Goal: Book appointment/travel/reservation

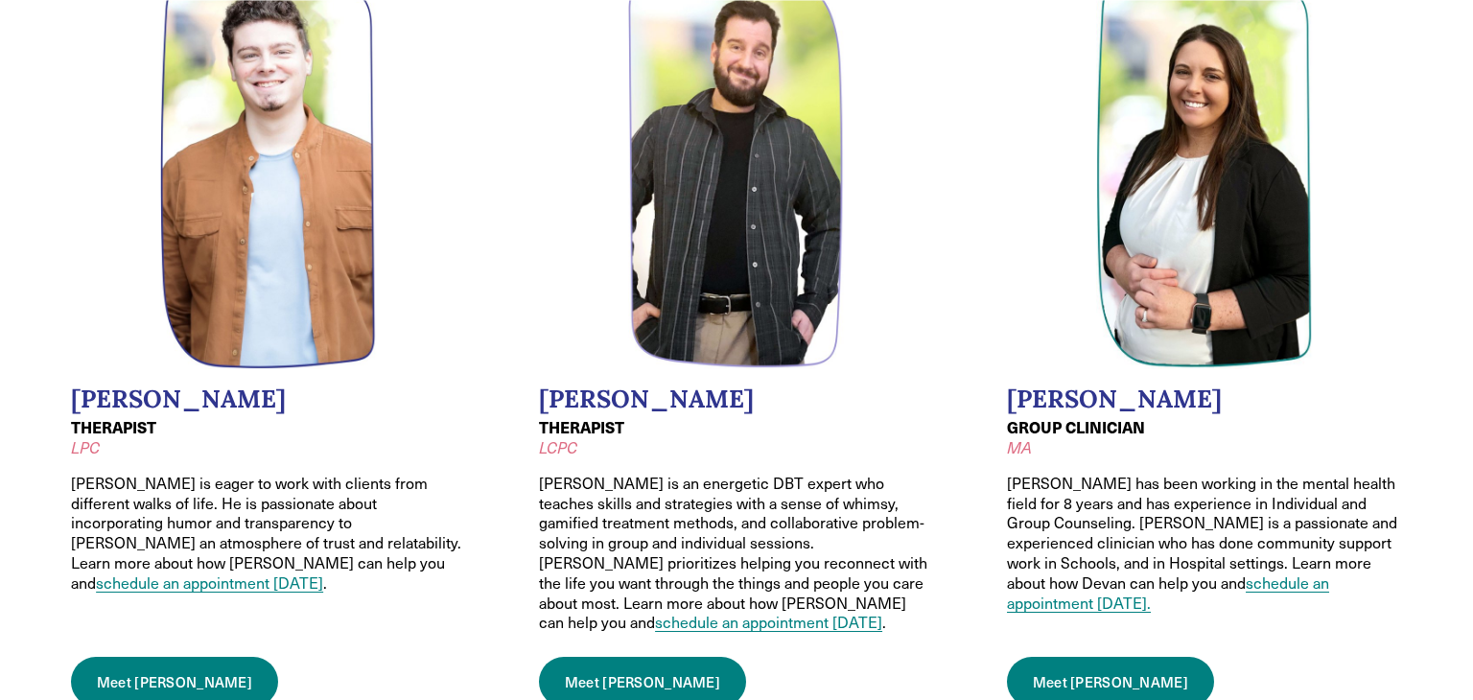
scroll to position [1783, 0]
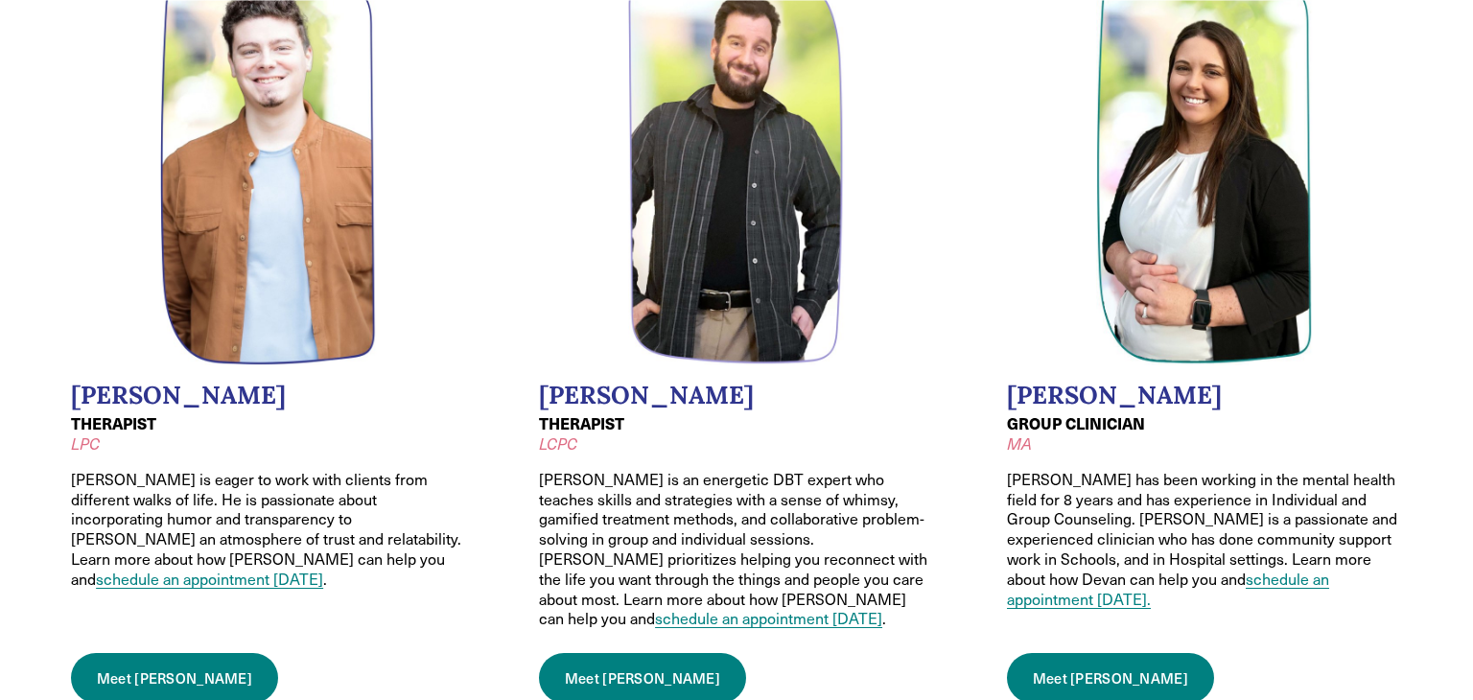
click at [583, 653] on link "Meet [PERSON_NAME]" at bounding box center [642, 678] width 207 height 50
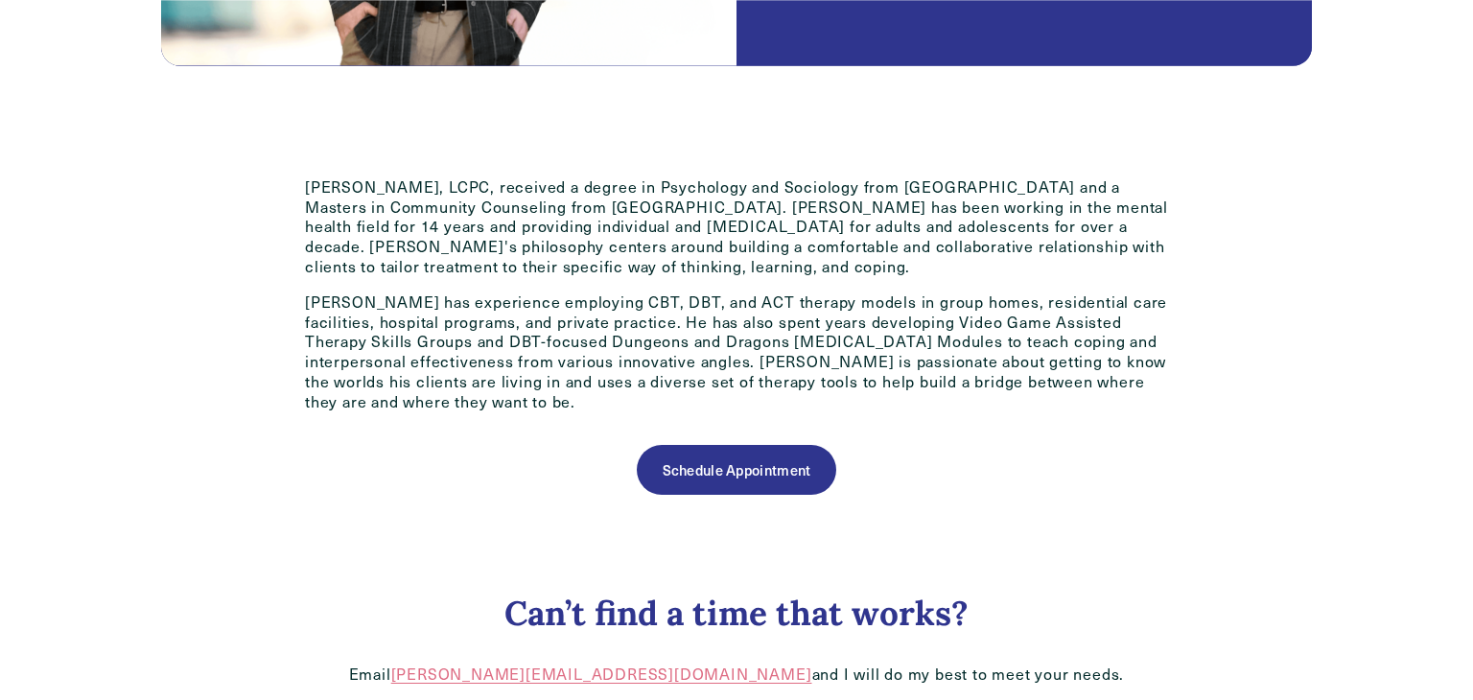
scroll to position [829, 0]
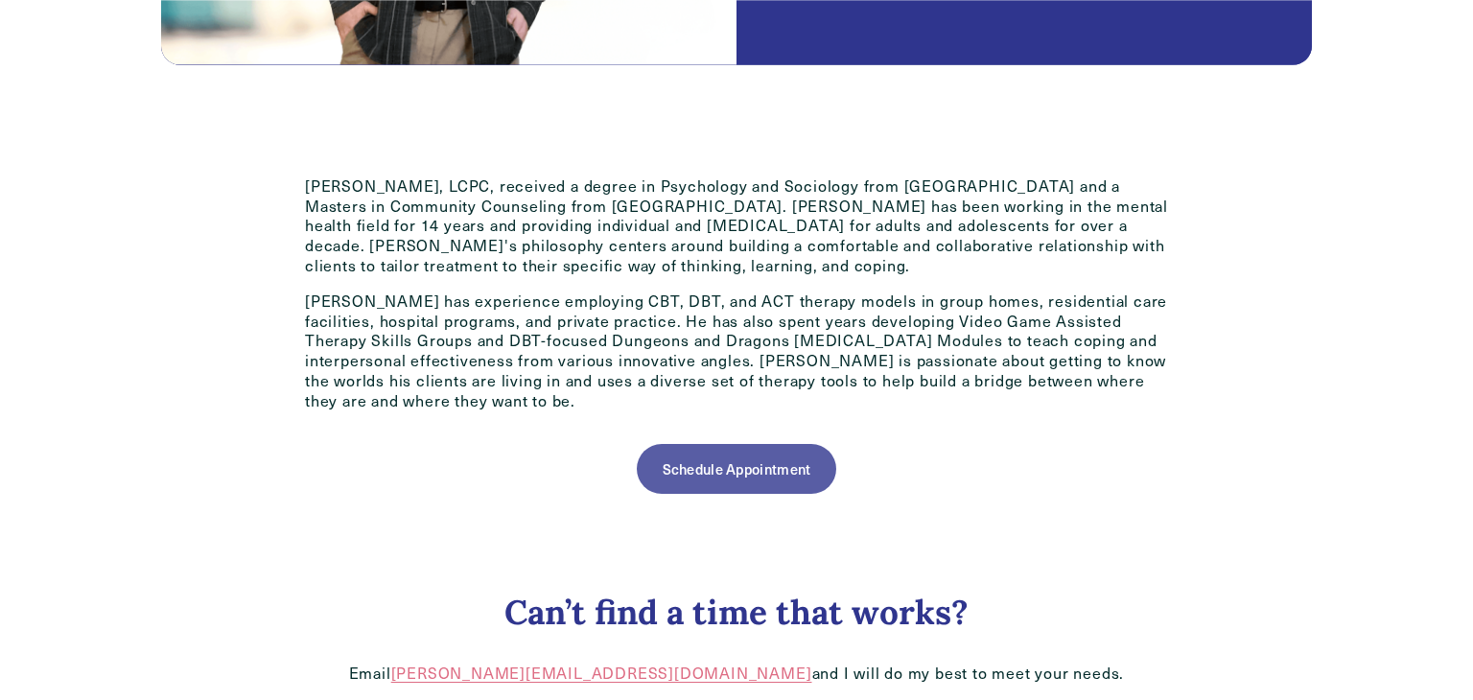
click at [726, 466] on link "Schedule Appointment" at bounding box center [736, 469] width 199 height 50
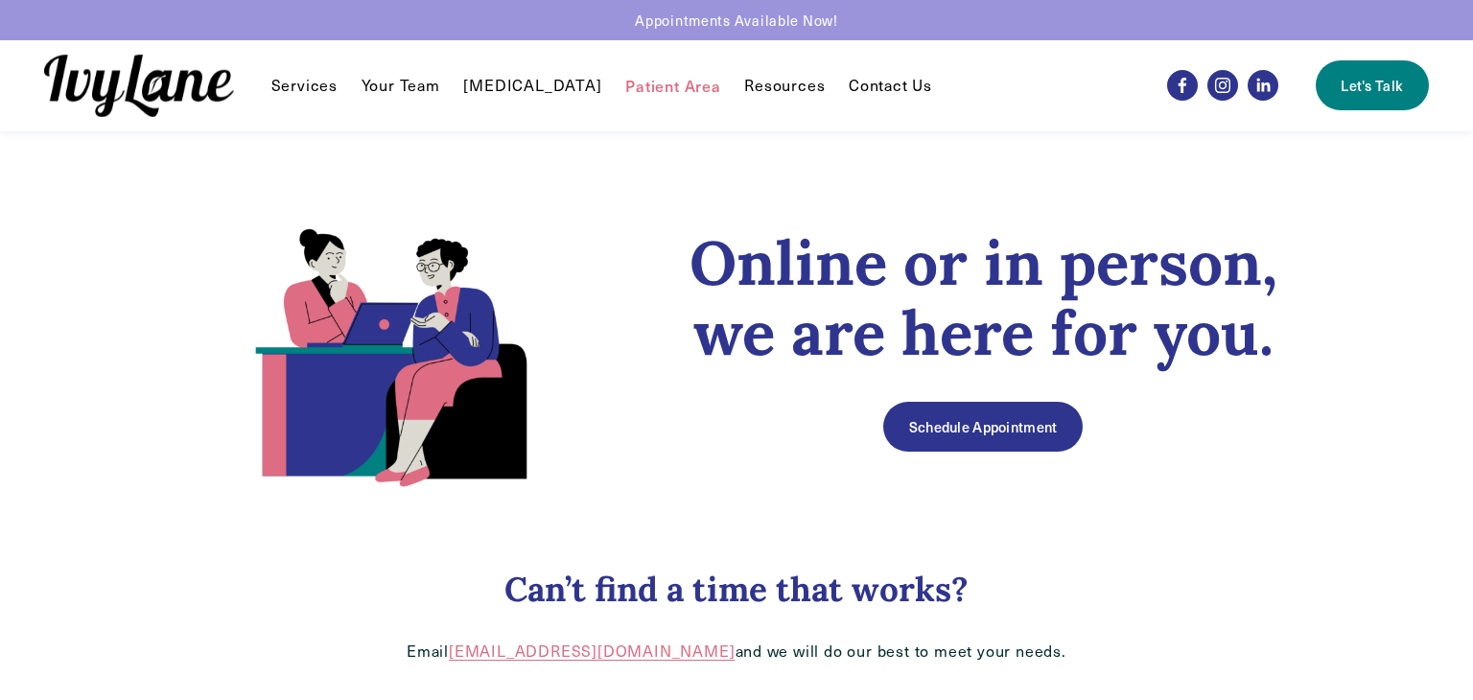
click at [970, 416] on link "Schedule Appointment" at bounding box center [982, 427] width 199 height 50
